Goal: Find specific page/section: Find specific page/section

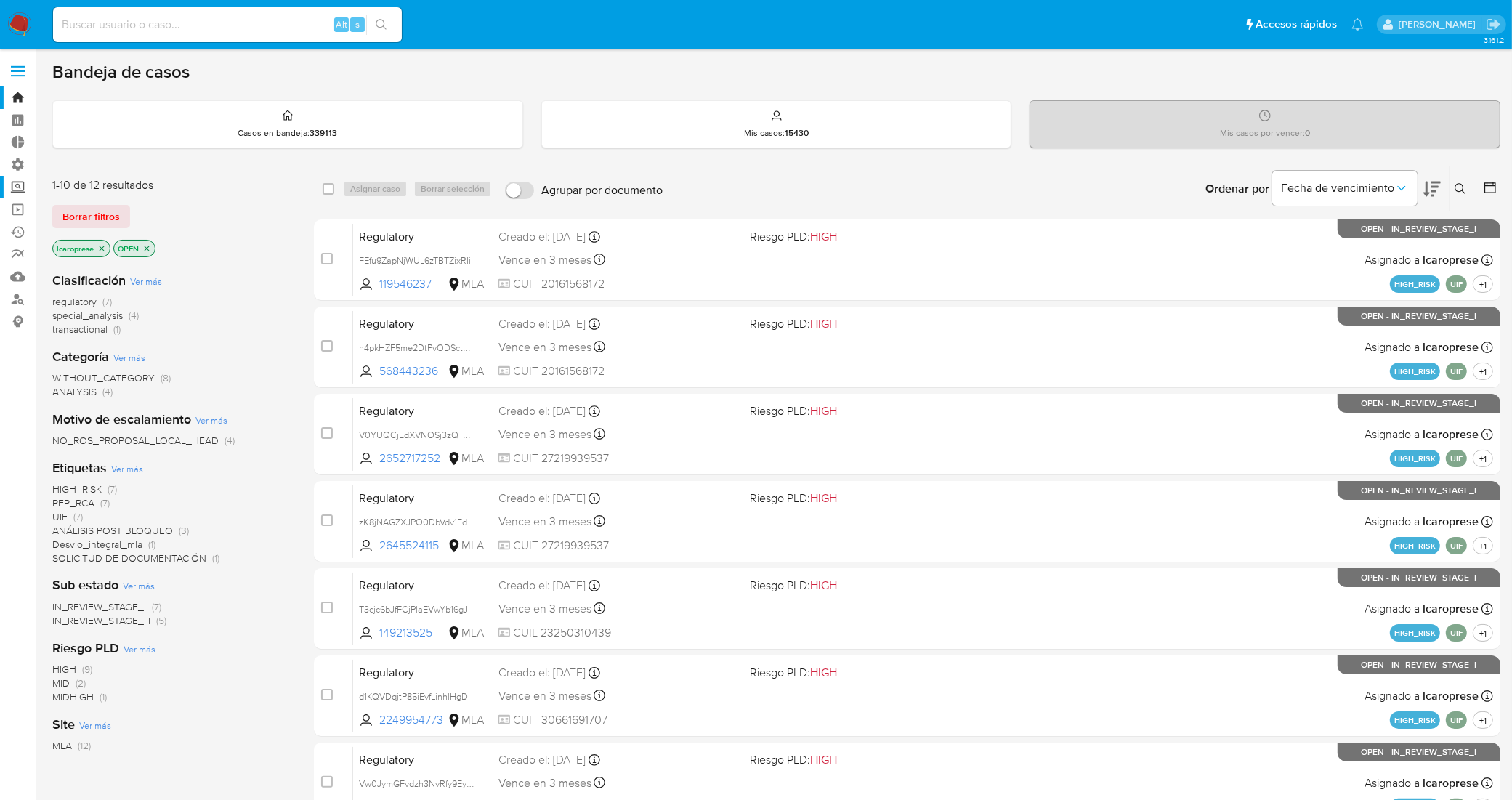
click at [12, 191] on label "Screening" at bounding box center [86, 187] width 173 height 22
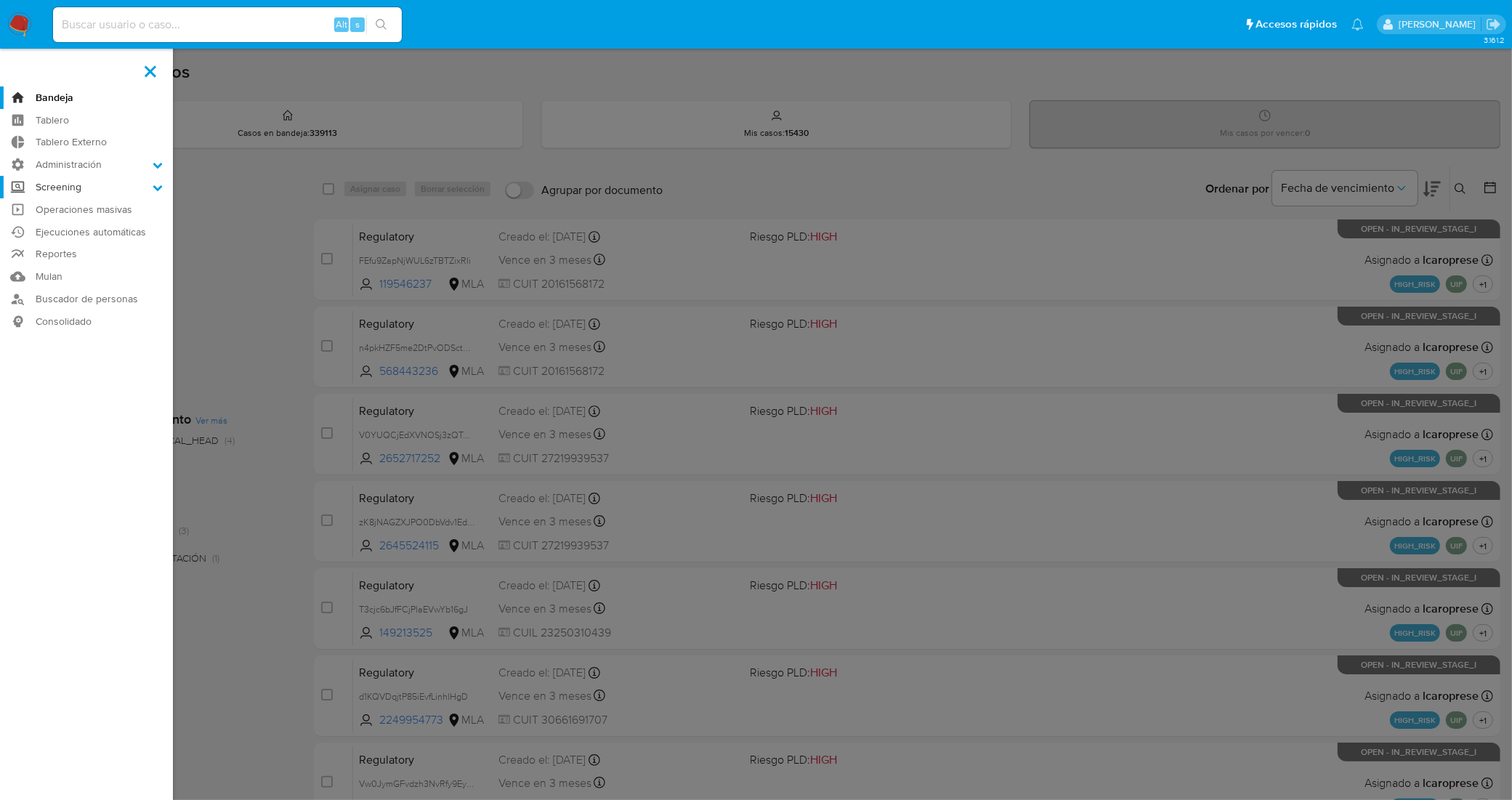
click at [0, 0] on input "Screening" at bounding box center [0, 0] width 0 height 0
click at [54, 265] on link "Watchlist" at bounding box center [86, 263] width 173 height 18
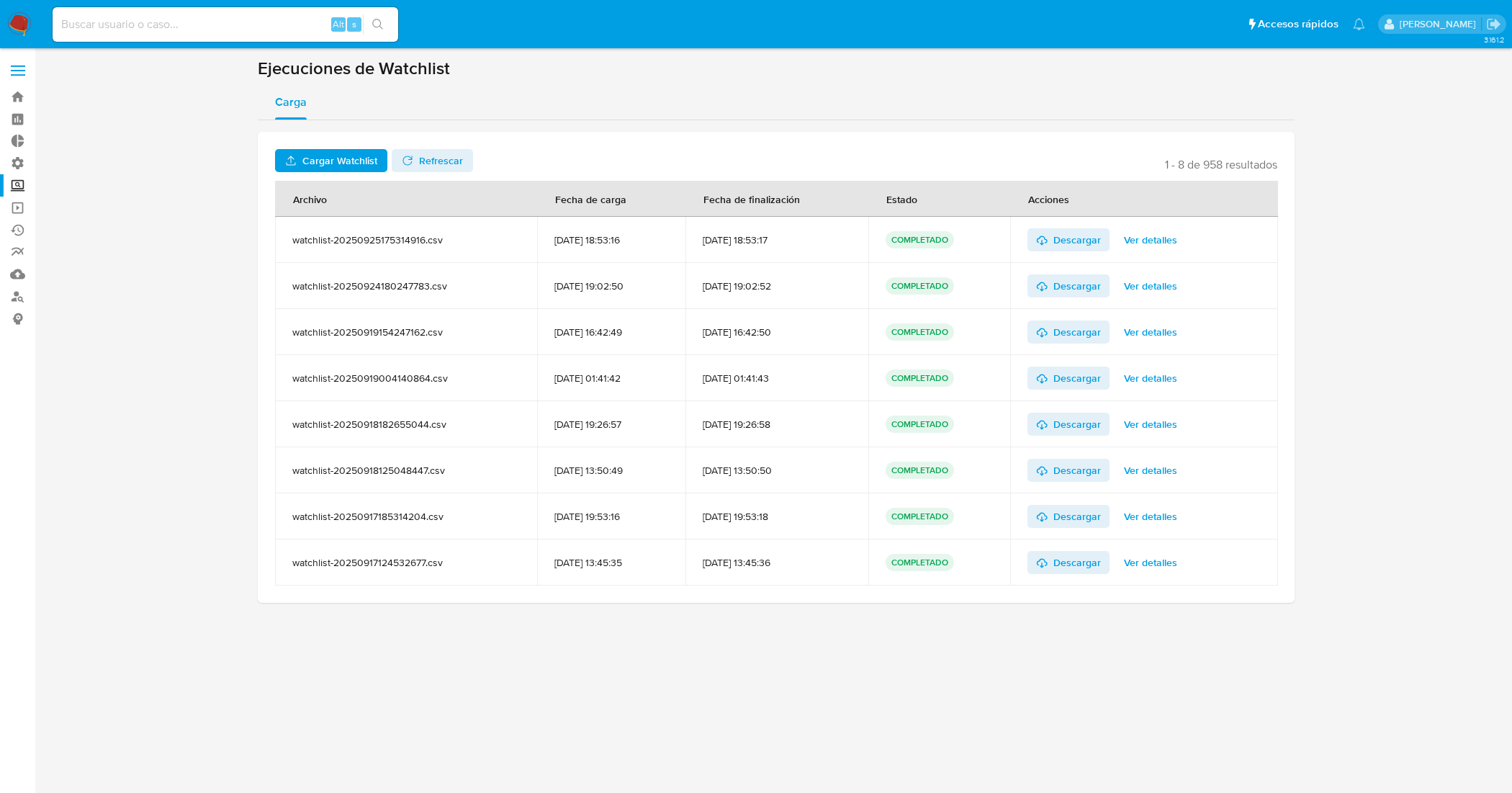
click at [17, 188] on label "Screening" at bounding box center [86, 185] width 171 height 22
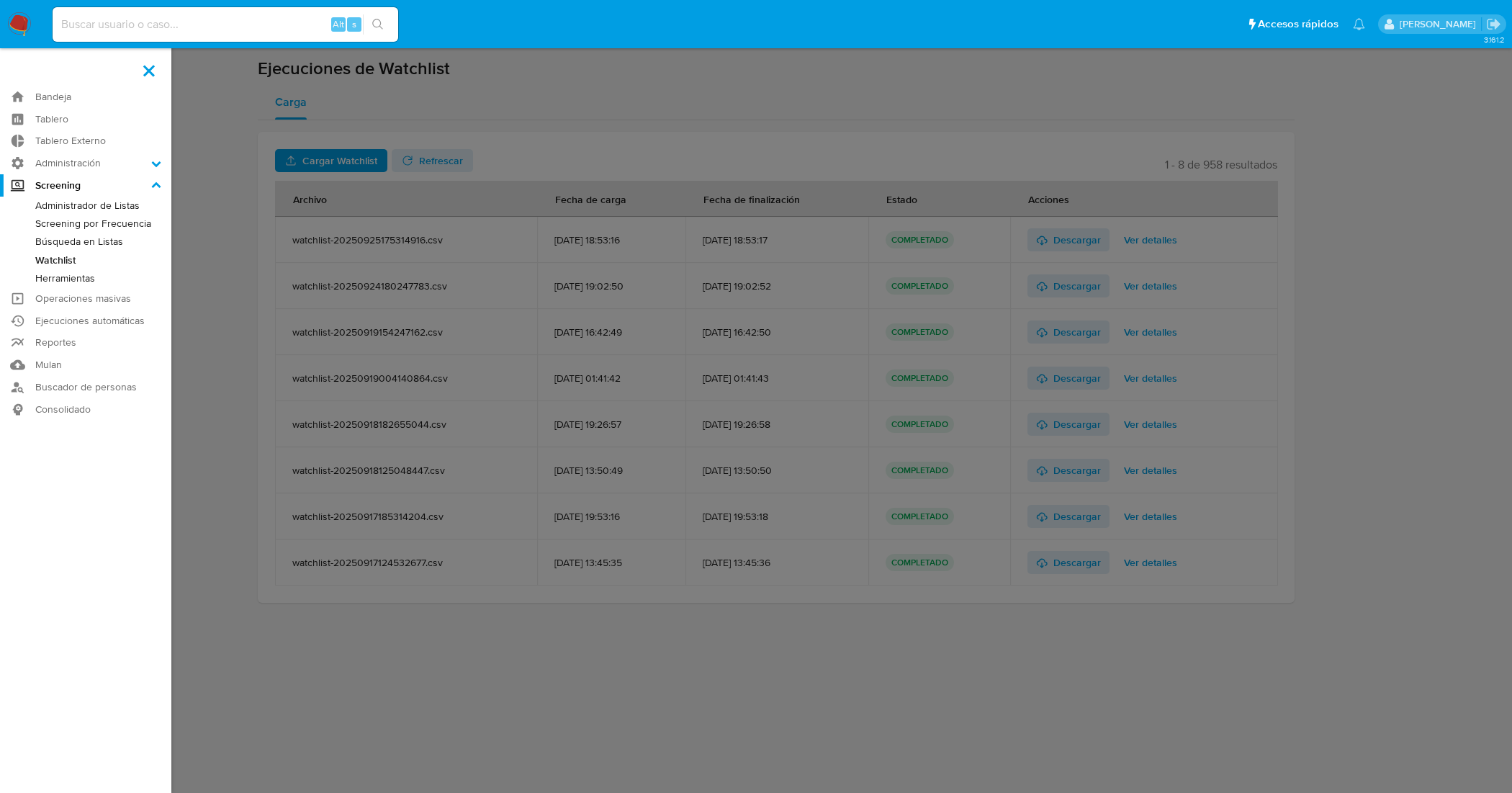
click at [0, 0] on input "Screening" at bounding box center [0, 0] width 0 height 0
